Goal: Purchase product/service

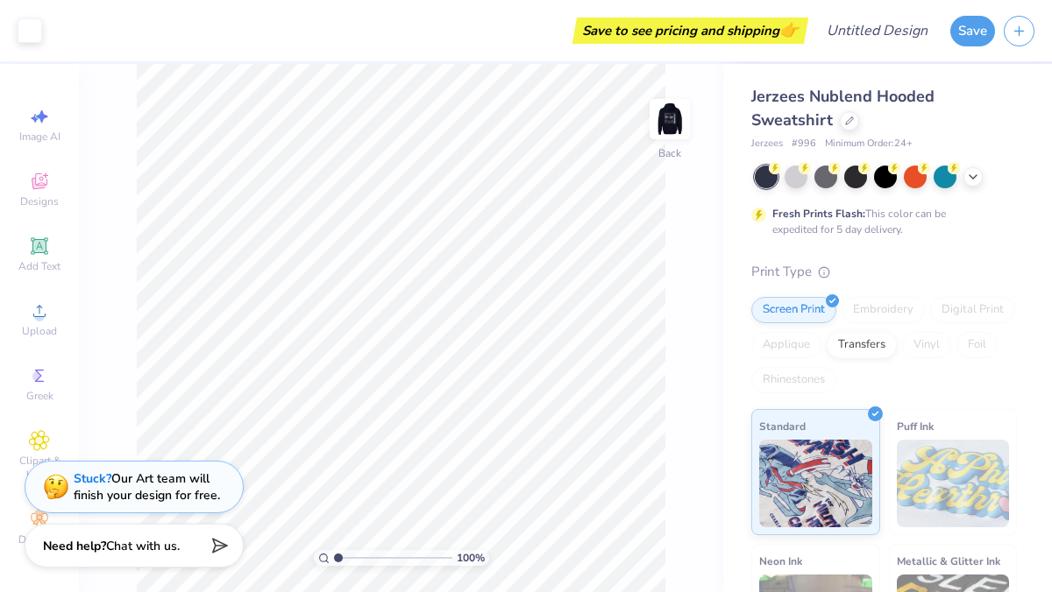
type input "1.17"
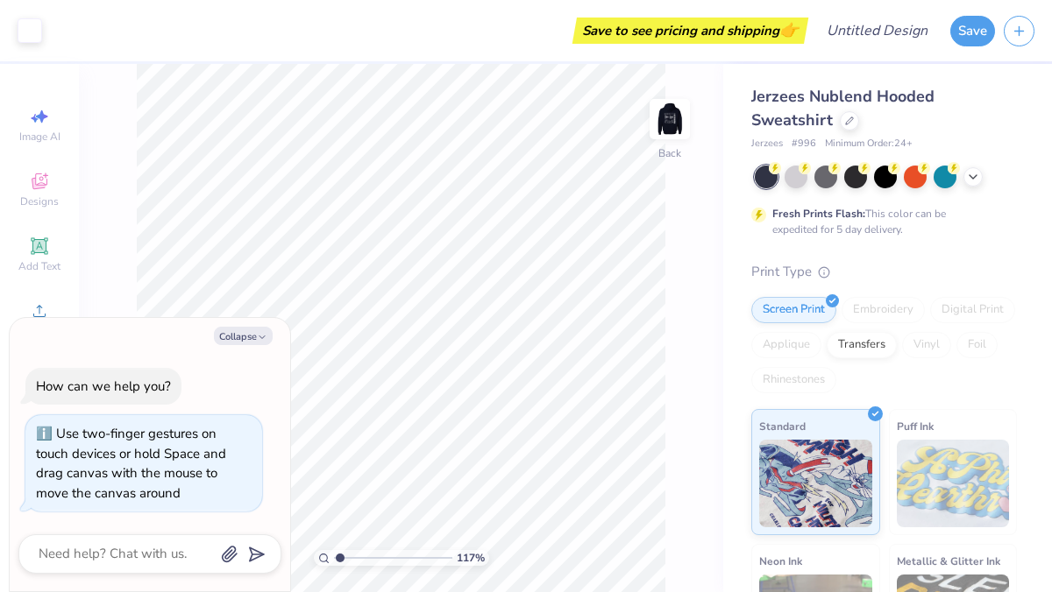
type textarea "x"
type input "4.81"
drag, startPoint x: 339, startPoint y: 559, endPoint x: 379, endPoint y: 562, distance: 40.4
click at [381, 562] on input "range" at bounding box center [393, 558] width 118 height 16
click at [394, 592] on html "Art colors Save to see pricing and shipping 👉 Design Title Save Image AI Design…" at bounding box center [526, 296] width 1052 height 592
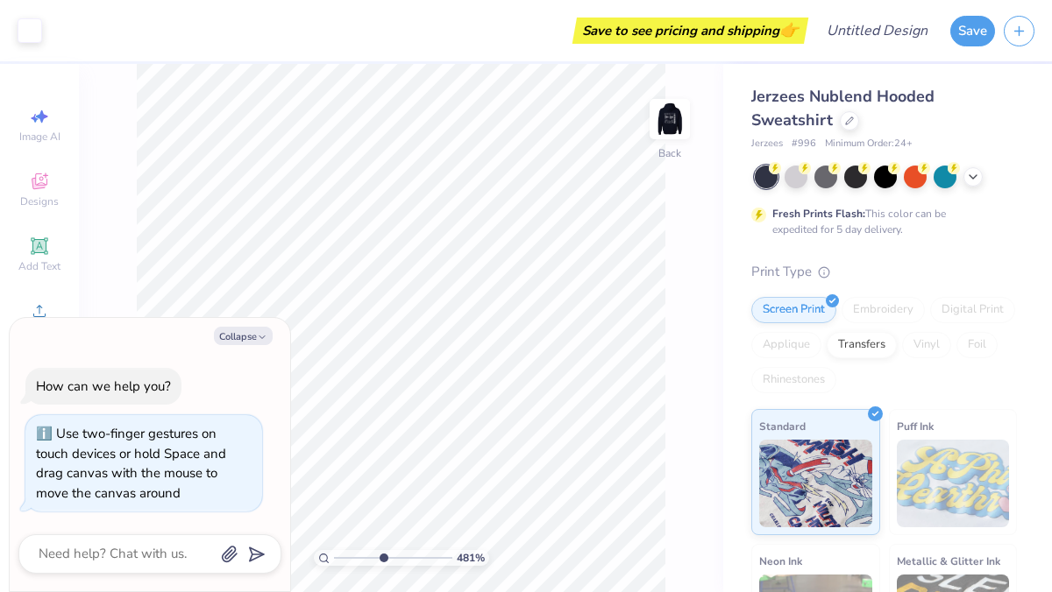
click at [769, 180] on div at bounding box center [766, 177] width 23 height 23
click at [786, 181] on div at bounding box center [795, 175] width 23 height 23
click at [791, 159] on div "Jerzees Nublend Hooded Sweatshirt Jerzees # 996 Minimum Order: 24 + Fresh Print…" at bounding box center [884, 445] width 266 height 720
type textarea "x"
type input "1"
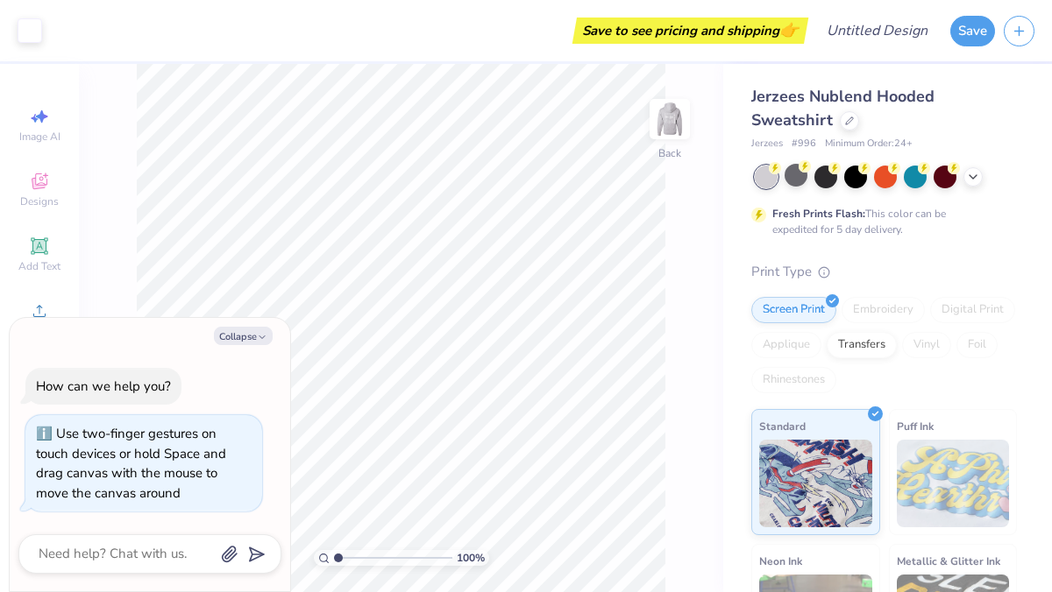
drag, startPoint x: 384, startPoint y: 555, endPoint x: 283, endPoint y: 564, distance: 101.2
click at [285, 564] on body "Art colors Save to see pricing and shipping 👉 Design Title Save Image AI Design…" at bounding box center [526, 296] width 1052 height 592
click at [244, 331] on button "Collapse" at bounding box center [243, 336] width 59 height 18
type textarea "x"
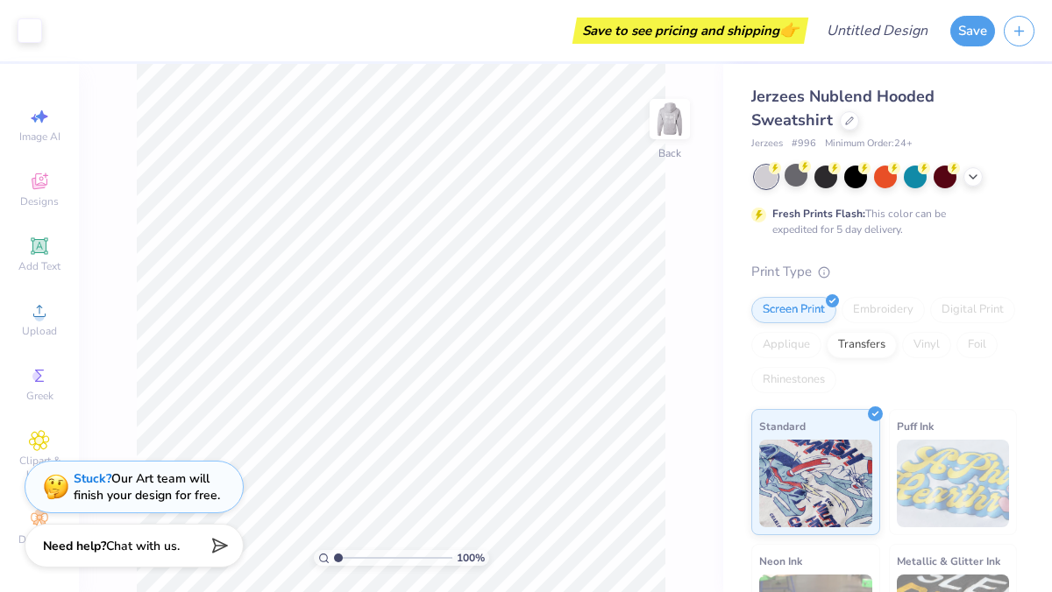
click at [840, 166] on div at bounding box center [886, 177] width 262 height 23
click at [912, 176] on div at bounding box center [914, 175] width 23 height 23
click at [974, 179] on icon at bounding box center [973, 175] width 14 height 14
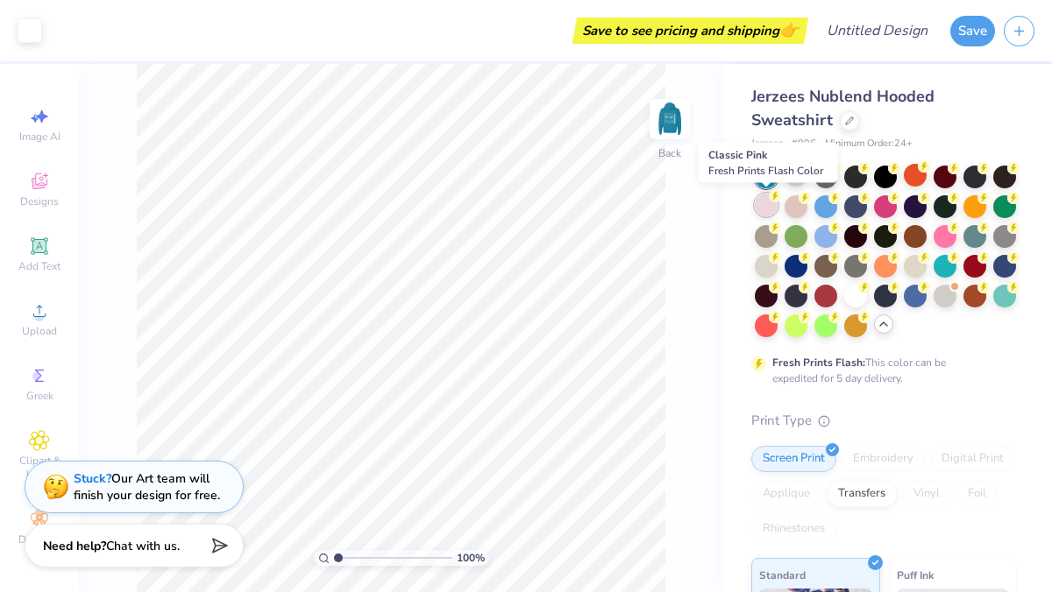
click at [762, 199] on div at bounding box center [766, 205] width 23 height 23
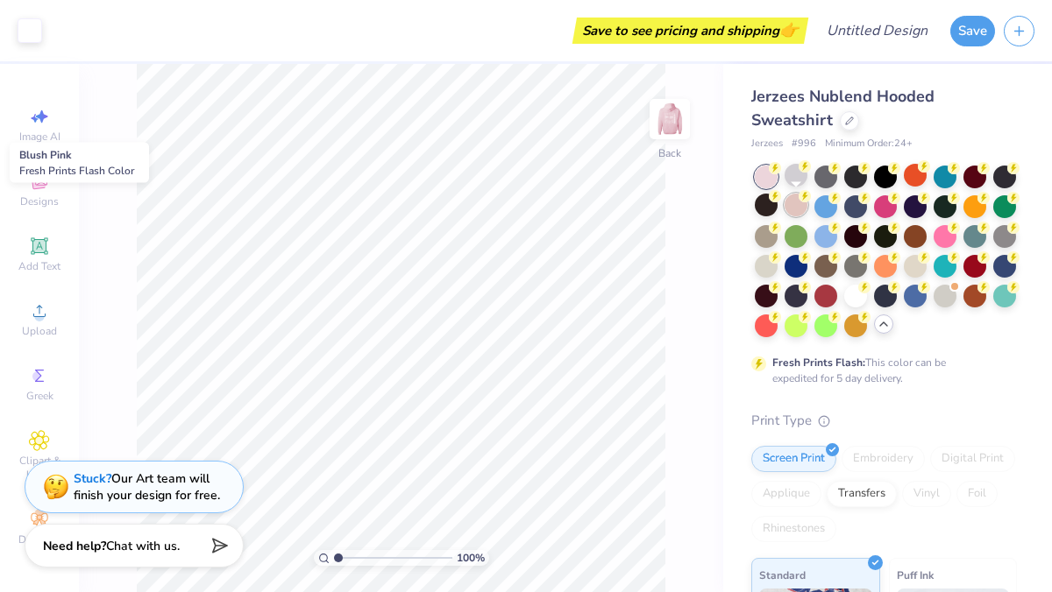
click at [788, 202] on div at bounding box center [795, 205] width 23 height 23
